Goal: Task Accomplishment & Management: Use online tool/utility

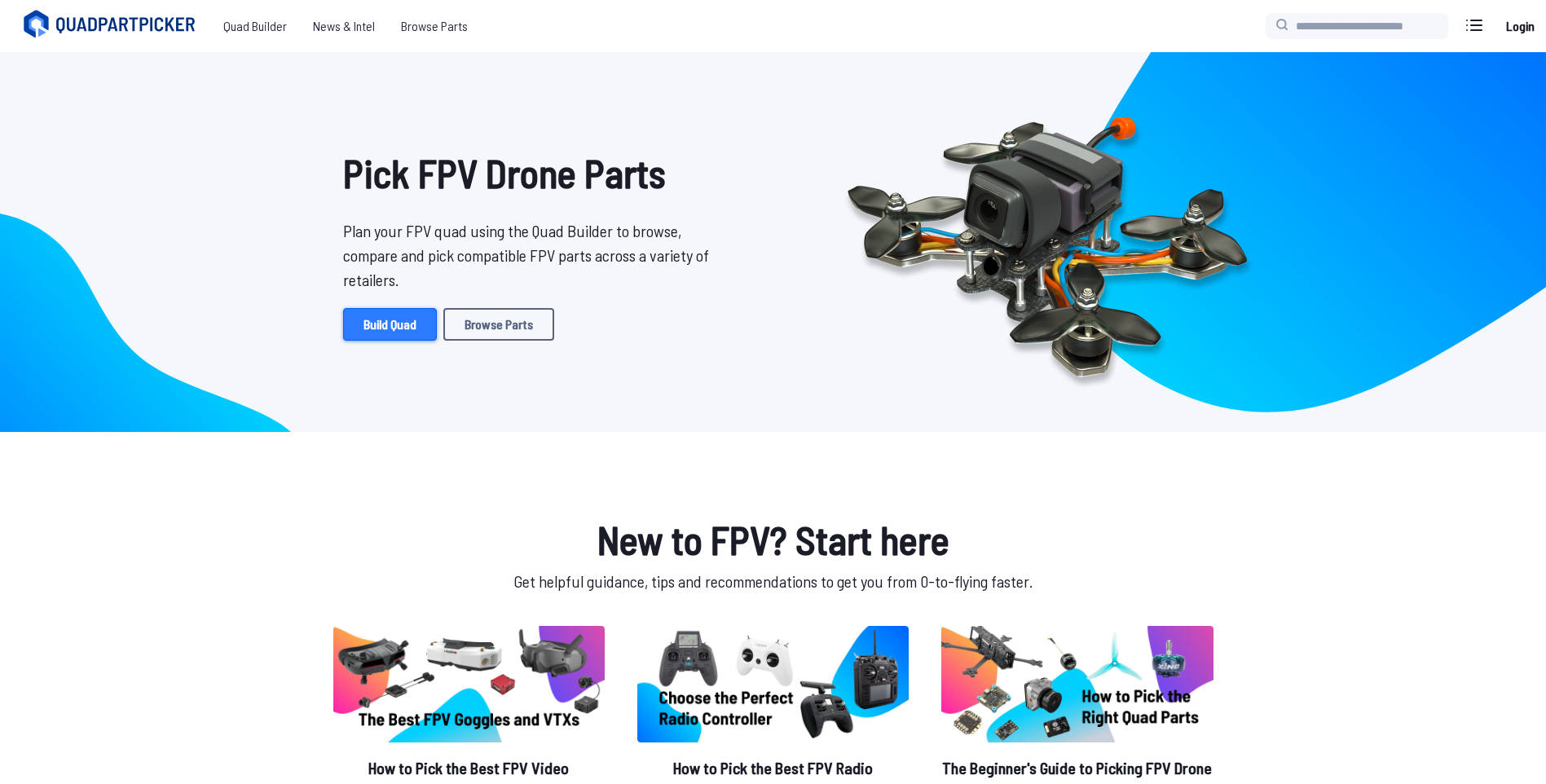
click at [393, 335] on link "Build Quad" at bounding box center [390, 324] width 94 height 33
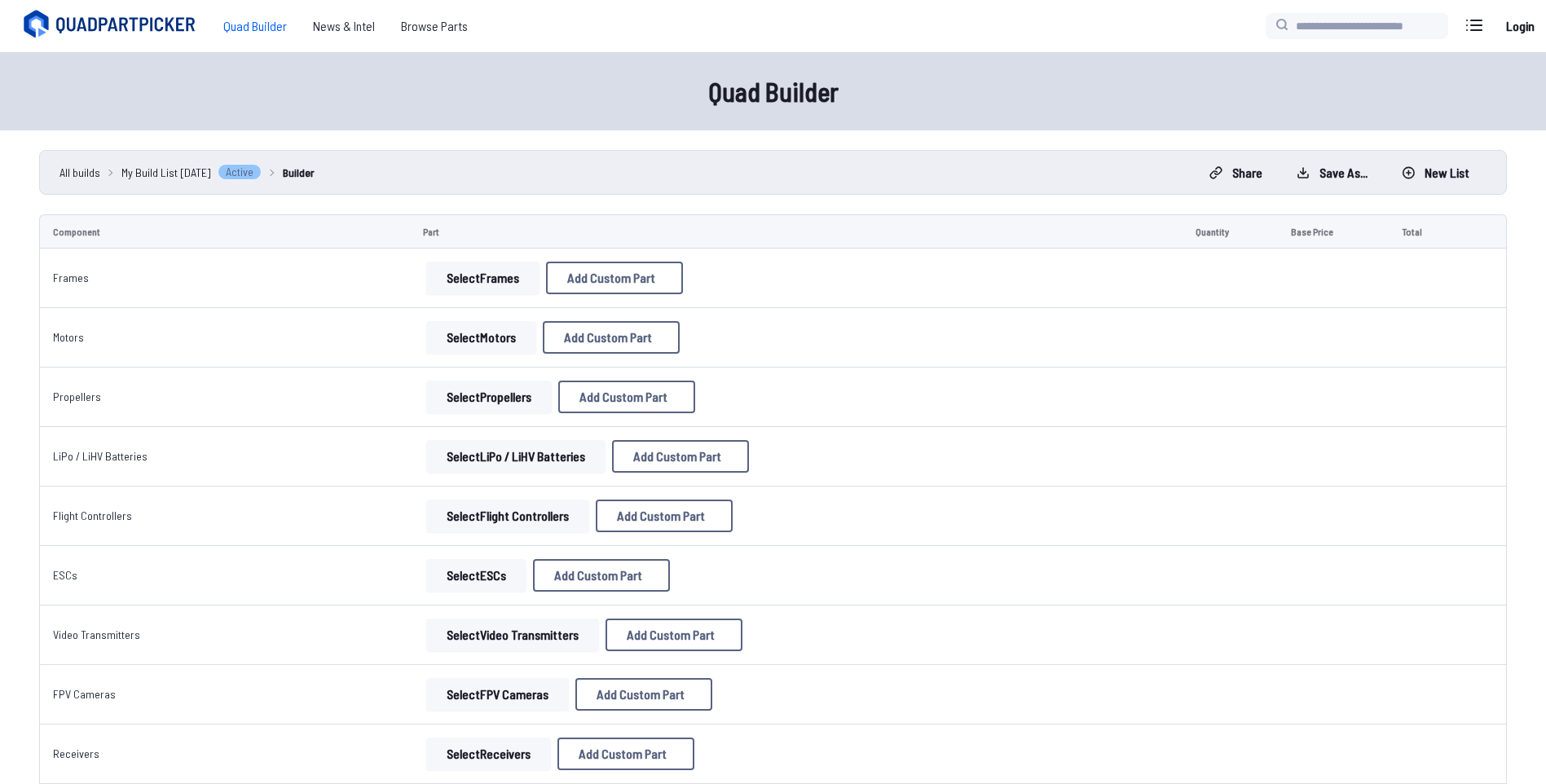
drag, startPoint x: 499, startPoint y: 282, endPoint x: 510, endPoint y: 288, distance: 12.5
click at [498, 283] on button "Select Frames" at bounding box center [483, 278] width 113 height 33
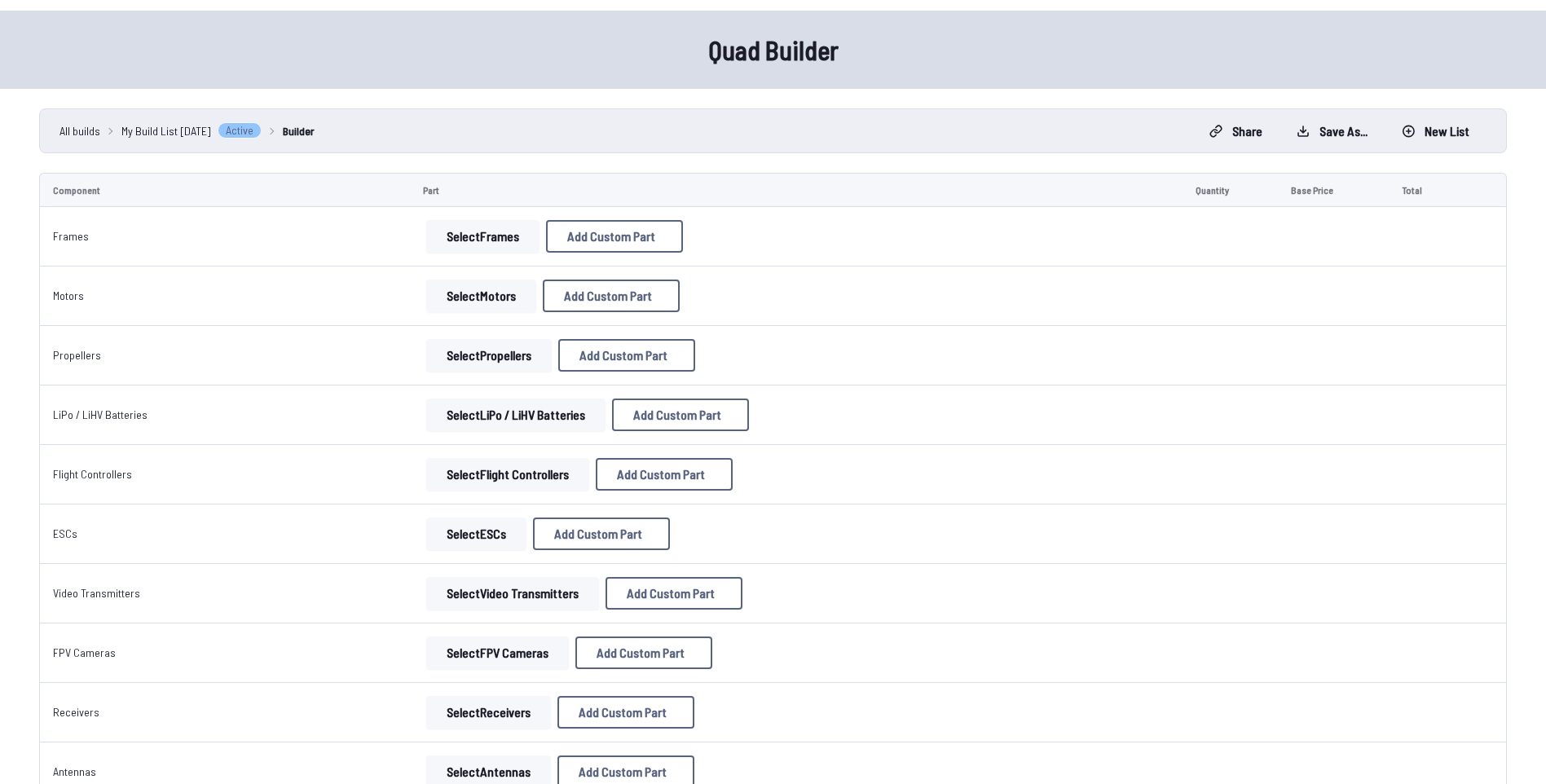
scroll to position [82, 0]
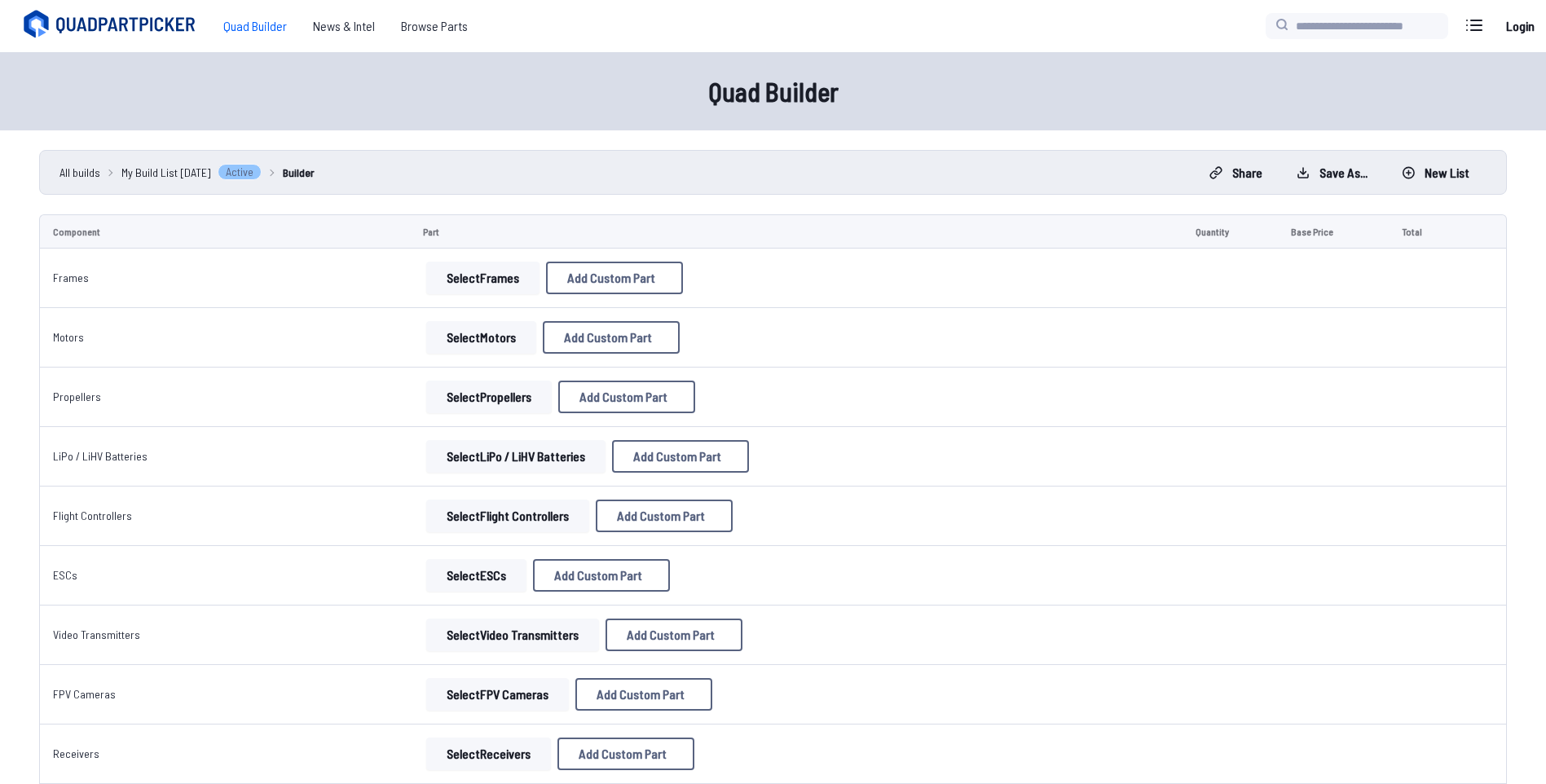
click at [463, 284] on button "Select Frames" at bounding box center [483, 278] width 113 height 33
click at [482, 273] on button "Select Frames" at bounding box center [483, 278] width 113 height 33
click at [596, 276] on span "Add Custom Part" at bounding box center [611, 278] width 88 height 13
select select "**********"
